Goal: Check status: Check status

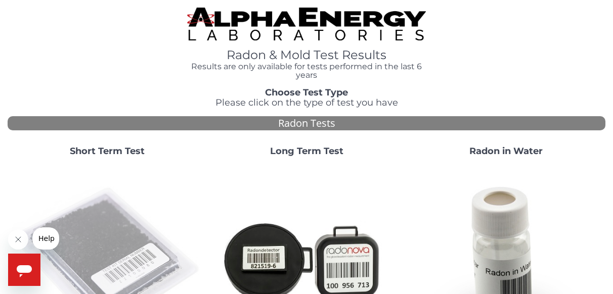
click at [122, 238] on img at bounding box center [107, 260] width 191 height 191
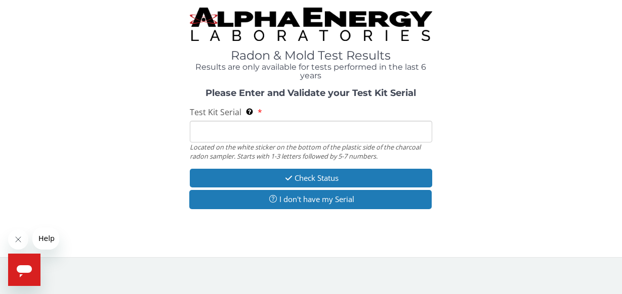
click at [263, 128] on input "Test Kit Serial Located on the white sticker on the bottom of the plastic side …" at bounding box center [311, 132] width 243 height 22
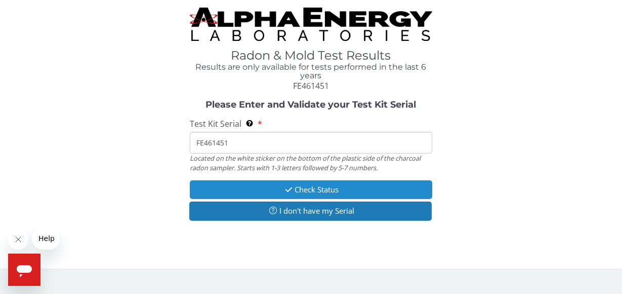
type input "FE461451"
click at [263, 190] on button "Check Status" at bounding box center [311, 190] width 243 height 19
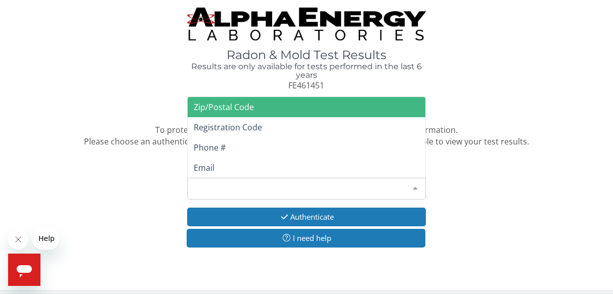
click at [263, 190] on div "Please make a selection" at bounding box center [306, 189] width 239 height 22
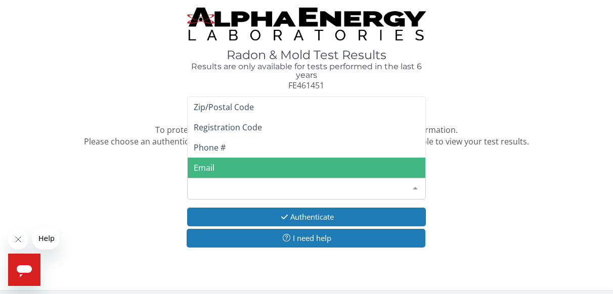
click at [261, 167] on span "Email" at bounding box center [307, 168] width 238 height 20
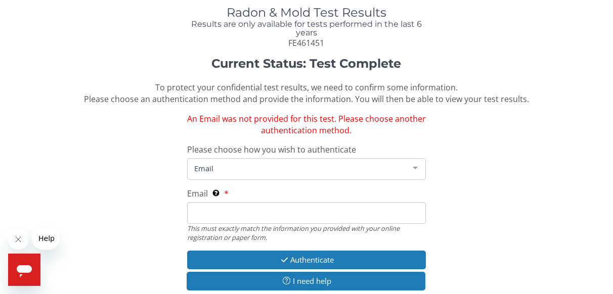
scroll to position [58, 0]
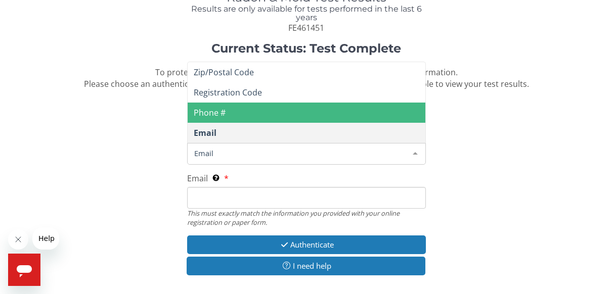
click at [401, 151] on span "Email" at bounding box center [299, 153] width 214 height 11
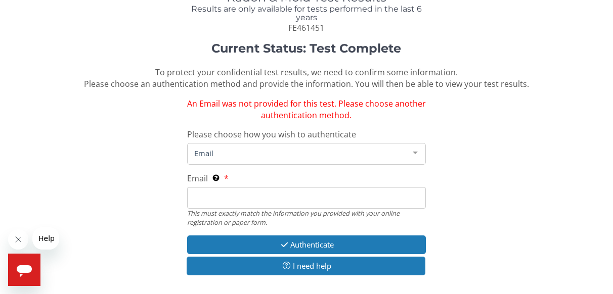
click at [259, 196] on input "Email This must exactly match the information you provided with your online reg…" at bounding box center [306, 198] width 239 height 22
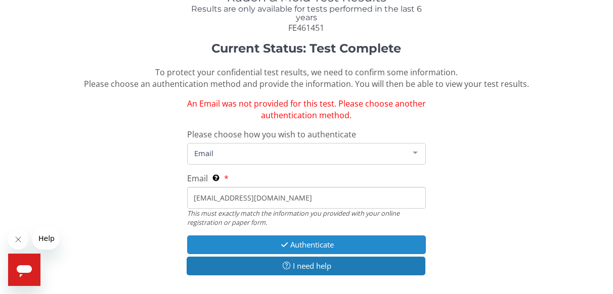
type input "[EMAIL_ADDRESS][DOMAIN_NAME]"
click at [268, 245] on button "Authenticate" at bounding box center [306, 245] width 239 height 19
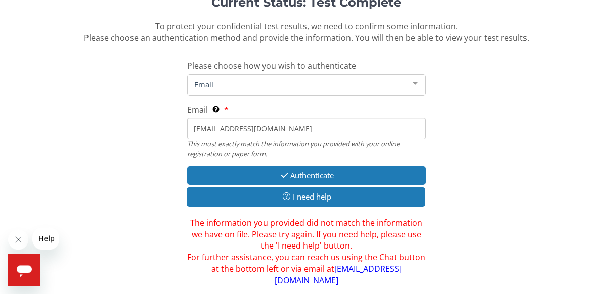
scroll to position [115, 0]
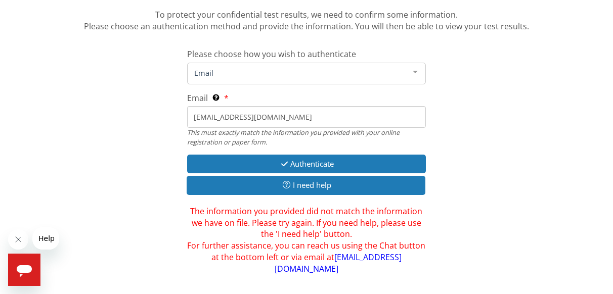
click at [416, 68] on div at bounding box center [415, 72] width 20 height 19
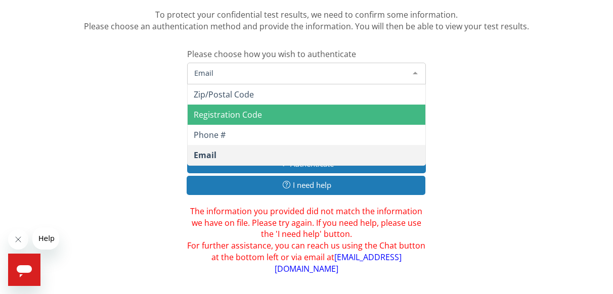
click at [273, 110] on span "Registration Code" at bounding box center [307, 115] width 238 height 20
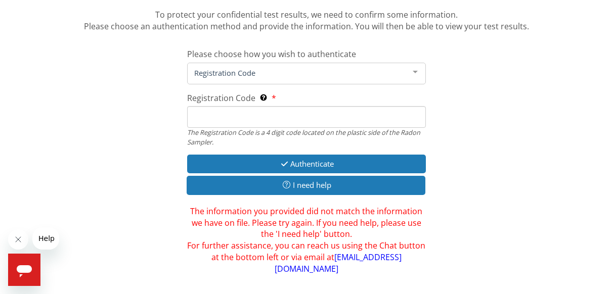
click at [236, 121] on input "Registration Code The Registration Code is a 4 digit code located on the plasti…" at bounding box center [306, 117] width 239 height 22
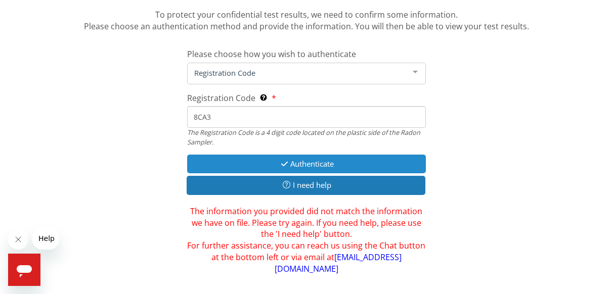
type input "8CA3"
click at [262, 159] on button "Authenticate" at bounding box center [306, 164] width 239 height 19
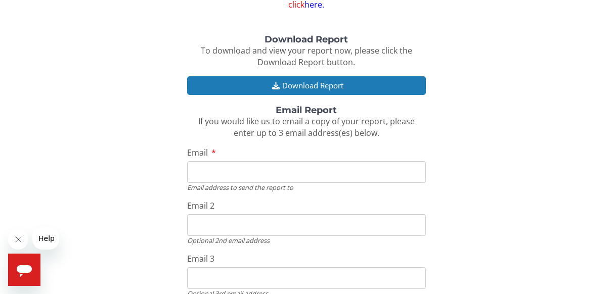
scroll to position [150, 0]
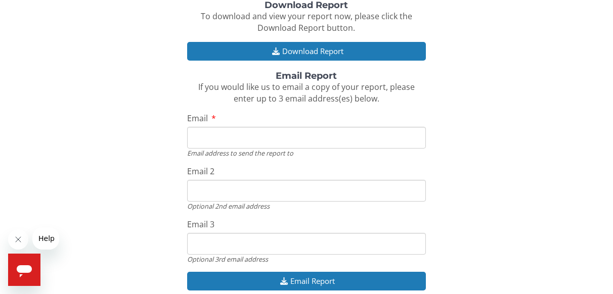
click at [245, 139] on input "Email" at bounding box center [306, 138] width 239 height 22
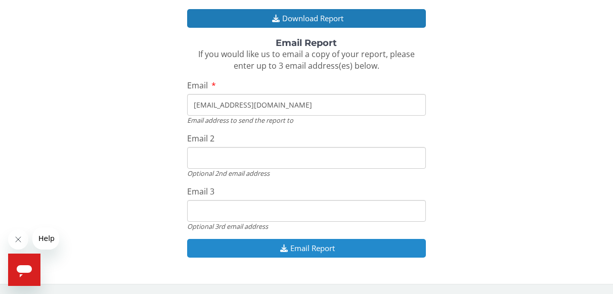
type input "[EMAIL_ADDRESS][DOMAIN_NAME]"
click at [366, 242] on button "Email Report" at bounding box center [306, 248] width 239 height 19
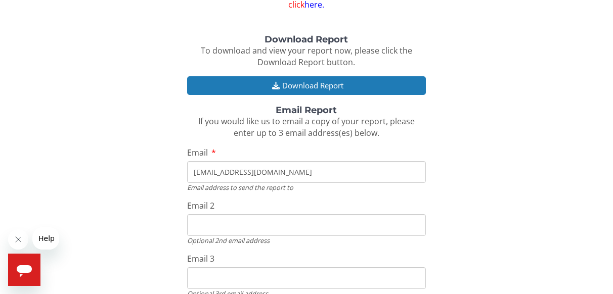
scroll to position [218, 0]
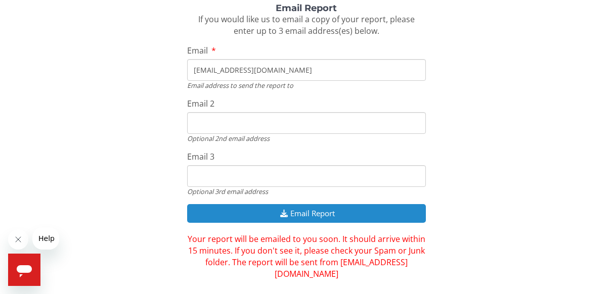
click at [355, 210] on button "Email Report" at bounding box center [306, 213] width 239 height 19
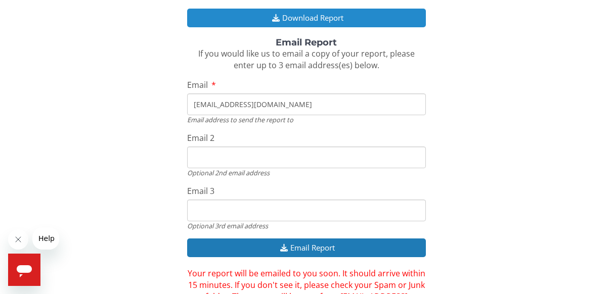
click at [328, 15] on button "Download Report" at bounding box center [306, 18] width 239 height 19
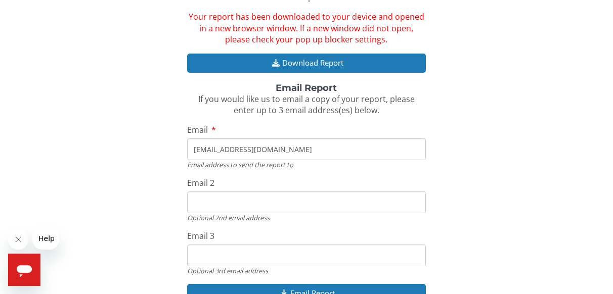
scroll to position [30, 0]
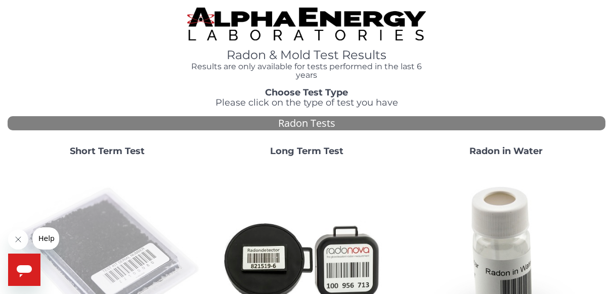
click at [119, 224] on img at bounding box center [107, 260] width 191 height 191
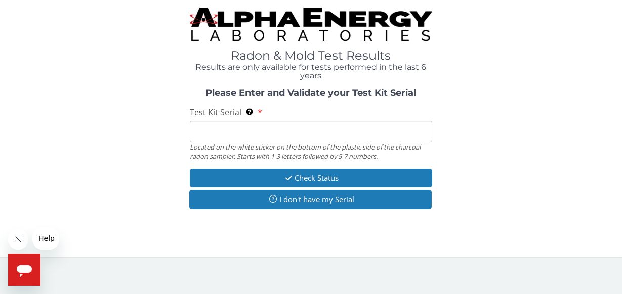
click at [272, 132] on input "Test Kit Serial Located on the white sticker on the bottom of the plastic side …" at bounding box center [311, 132] width 243 height 22
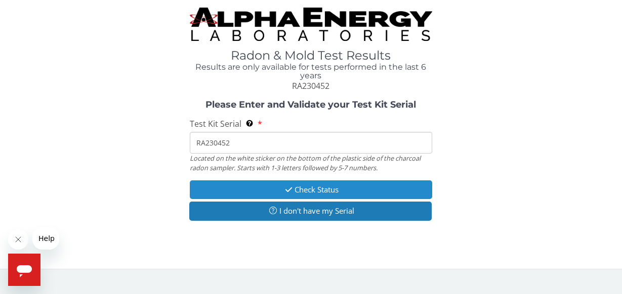
type input "RA230452"
click at [268, 188] on button "Check Status" at bounding box center [311, 190] width 243 height 19
